Goal: Information Seeking & Learning: Learn about a topic

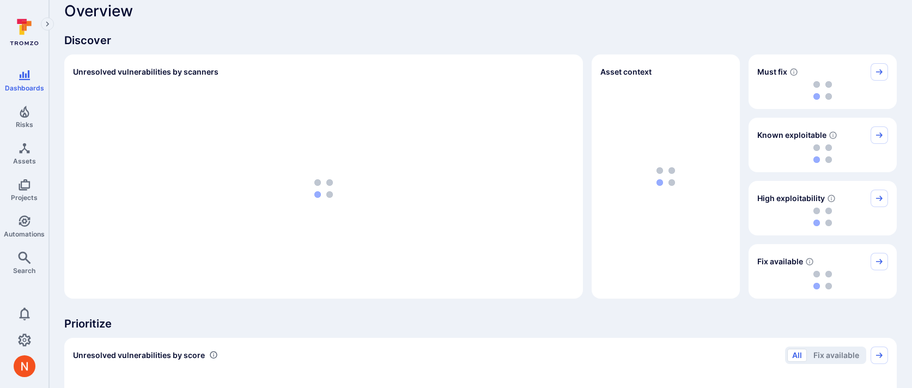
scroll to position [17, 0]
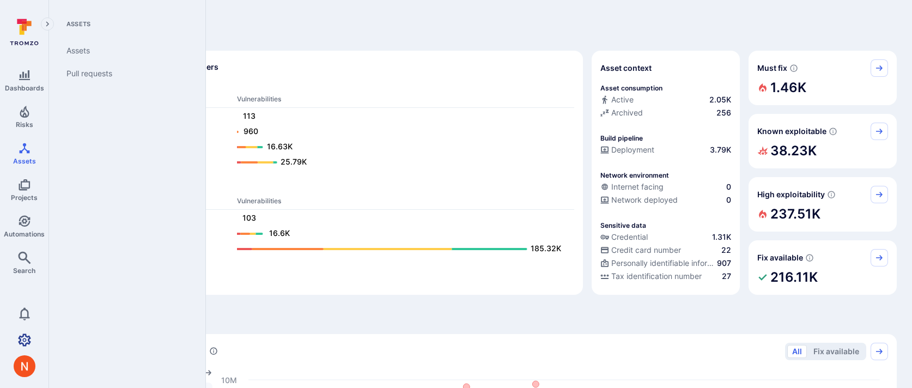
click at [33, 338] on link "Settings" at bounding box center [24, 340] width 48 height 22
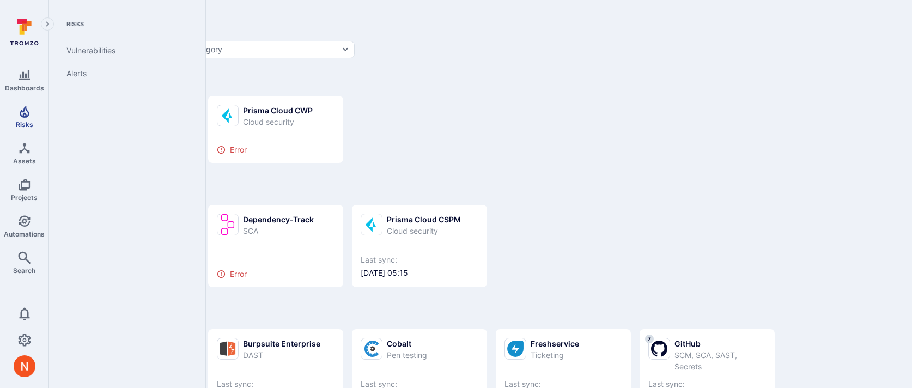
click at [33, 117] on link "Risks" at bounding box center [24, 117] width 48 height 32
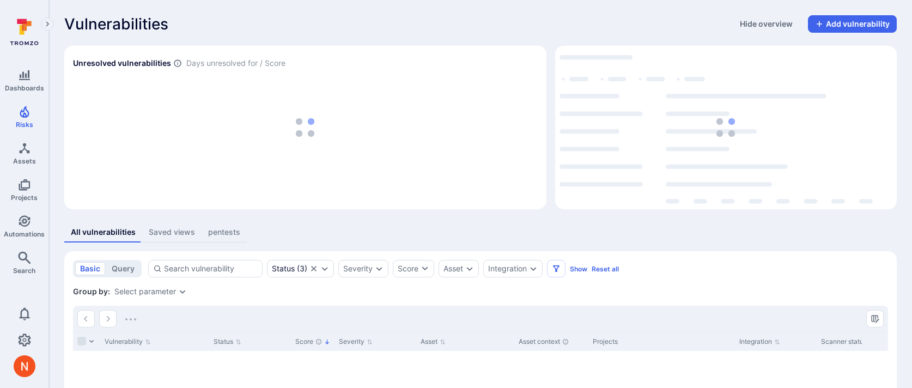
scroll to position [103, 0]
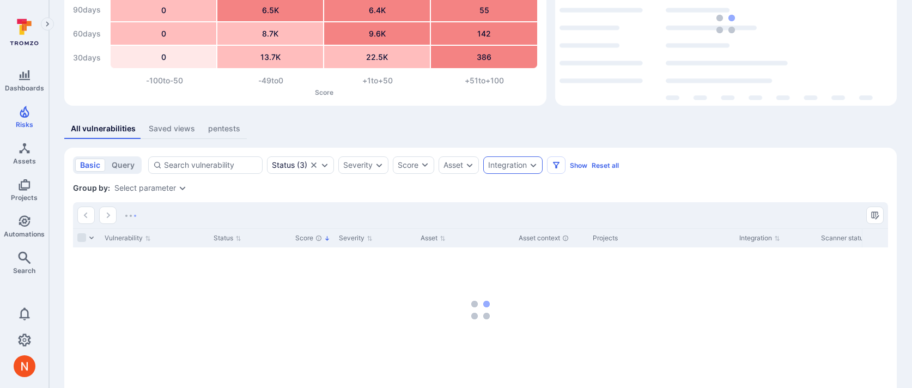
click at [526, 164] on div "Integration" at bounding box center [507, 165] width 39 height 9
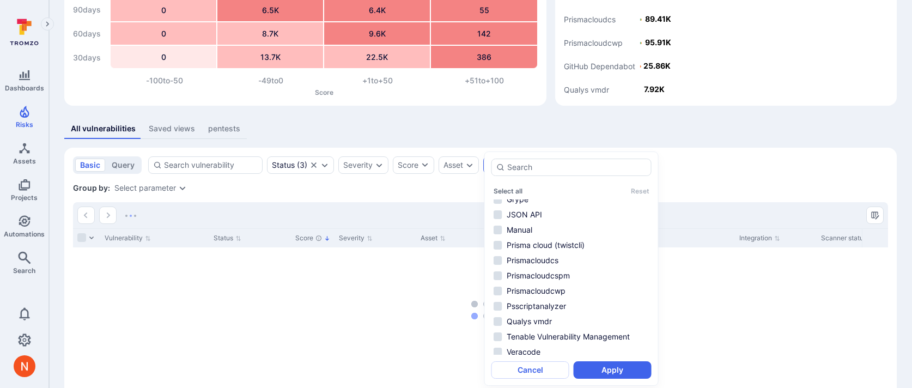
scroll to position [178, 0]
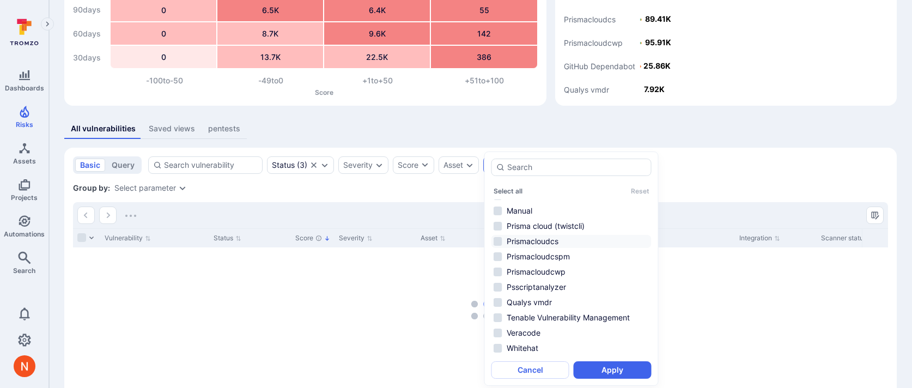
click at [563, 240] on li "Prismacloudcs" at bounding box center [571, 241] width 160 height 13
click at [588, 365] on button "Apply" at bounding box center [612, 369] width 78 height 17
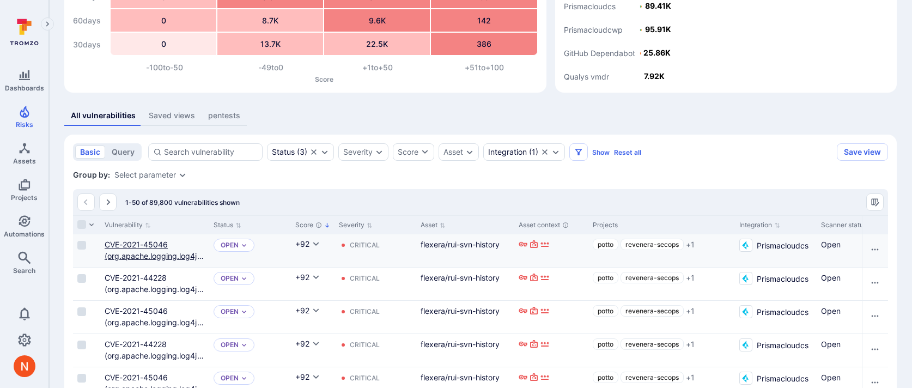
click at [140, 255] on link "CVE-2021-45046 (org.apache.logging.log4j_log4j-core)" at bounding box center [154, 256] width 99 height 32
